Goal: Task Accomplishment & Management: Manage account settings

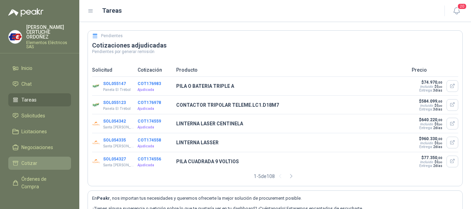
click at [23, 161] on span "Cotizar" at bounding box center [29, 164] width 16 height 8
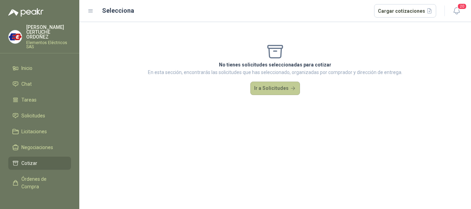
click at [272, 87] on button "Ir a Solicitudes" at bounding box center [275, 89] width 50 height 14
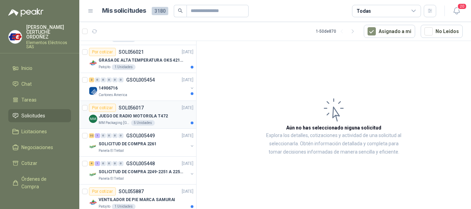
scroll to position [103, 0]
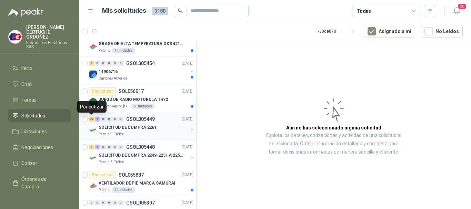
click at [92, 119] on div "32" at bounding box center [91, 119] width 5 height 5
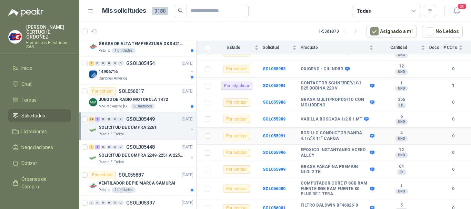
scroll to position [505, 0]
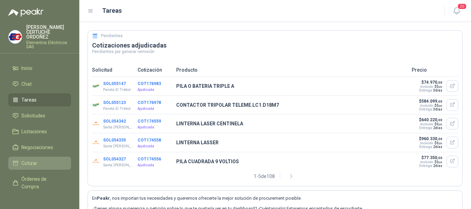
click at [25, 160] on span "Cotizar" at bounding box center [29, 164] width 16 height 8
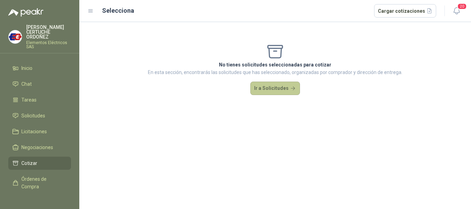
click at [292, 89] on button "Ir a Solicitudes" at bounding box center [275, 89] width 50 height 14
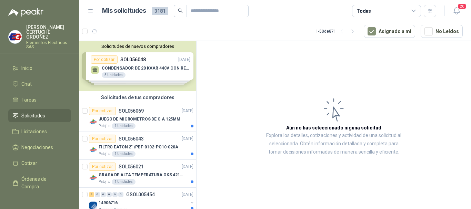
click at [43, 118] on span "Solicitudes" at bounding box center [33, 116] width 24 height 8
